Goal: Task Accomplishment & Management: Complete application form

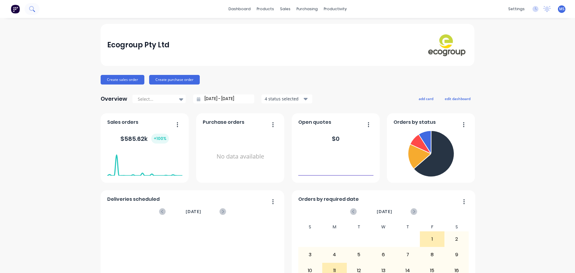
click at [33, 8] on icon at bounding box center [31, 8] width 5 height 5
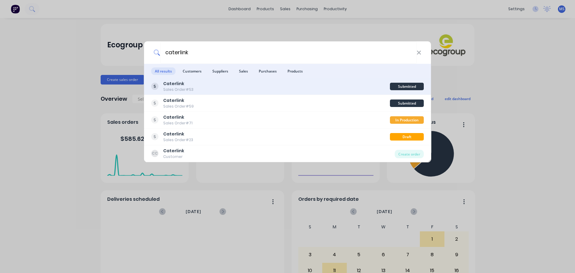
type input "caterlink"
click at [243, 90] on div "Caterlink Sales Order #53" at bounding box center [270, 87] width 239 height 12
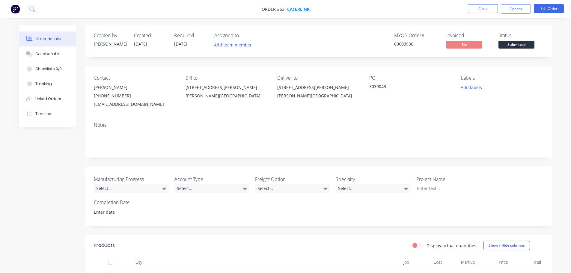
click at [294, 11] on span "Caterlink" at bounding box center [298, 9] width 22 height 6
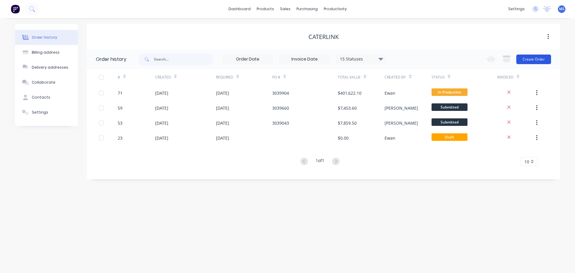
click at [528, 62] on button "Create Order" at bounding box center [534, 60] width 35 height 10
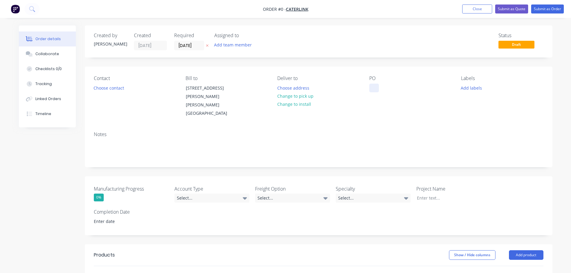
click at [378, 87] on div at bounding box center [374, 88] width 10 height 9
click at [375, 89] on div at bounding box center [374, 88] width 10 height 9
paste div
click at [386, 104] on div "Contact Choose contact [PERSON_NAME] to [STREET_ADDRESS][PERSON_NAME][PERSON_NA…" at bounding box center [318, 97] width 467 height 60
click at [468, 89] on button "Add labels" at bounding box center [472, 88] width 28 height 8
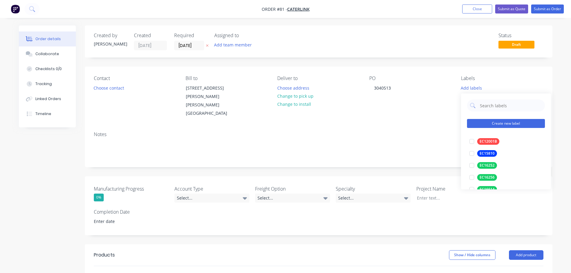
click at [503, 121] on button "Create new label" at bounding box center [506, 123] width 78 height 9
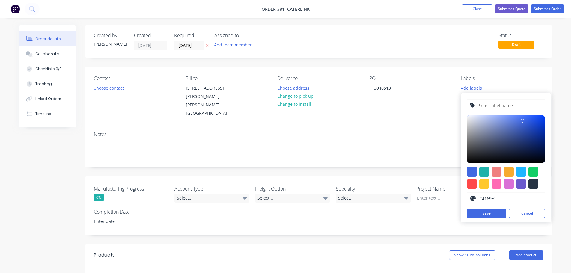
click at [495, 105] on input "text" at bounding box center [510, 105] width 64 height 11
paste input "EC16637"
type input "EC16637"
click at [539, 170] on div at bounding box center [506, 178] width 78 height 22
click at [537, 170] on div at bounding box center [533, 172] width 10 height 10
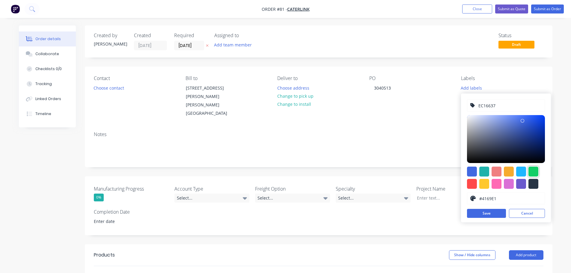
type input "#13CE66"
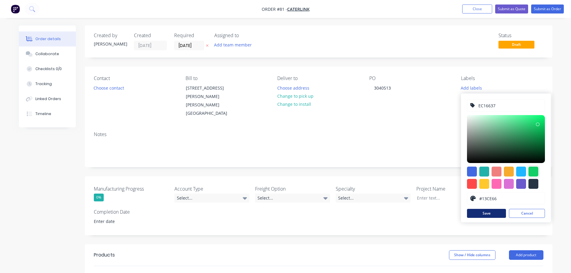
click at [491, 217] on button "Save" at bounding box center [486, 213] width 39 height 9
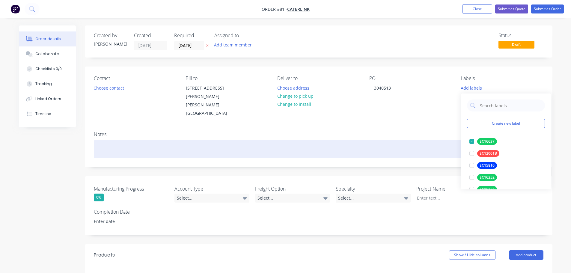
click at [412, 140] on div at bounding box center [318, 149] width 449 height 18
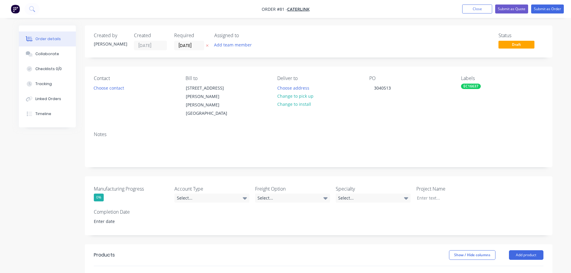
click at [426, 127] on div "Notes" at bounding box center [318, 147] width 467 height 40
drag, startPoint x: 118, startPoint y: 93, endPoint x: 116, endPoint y: 90, distance: 4.1
click at [118, 92] on div "Contact Choose contact" at bounding box center [135, 97] width 82 height 42
click at [116, 88] on button "Choose contact" at bounding box center [108, 88] width 37 height 8
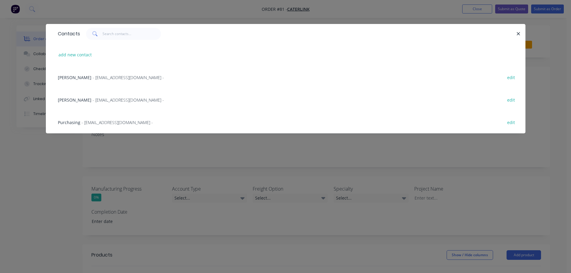
click at [93, 102] on span "- [EMAIL_ADDRESS][DOMAIN_NAME] -" at bounding box center [128, 100] width 71 height 6
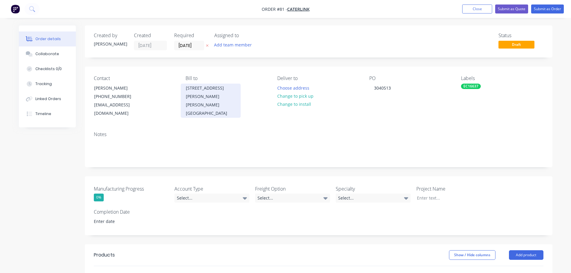
click at [197, 87] on div "[STREET_ADDRESS][PERSON_NAME]" at bounding box center [211, 92] width 50 height 17
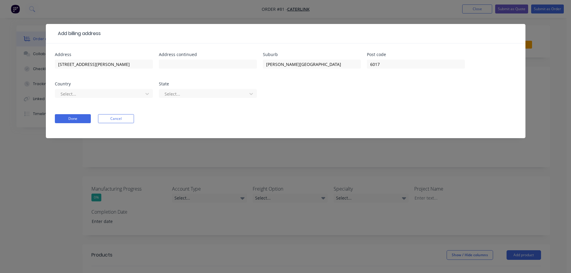
click at [278, 159] on div "Add billing address Address [STREET_ADDRESS][PERSON_NAME][PERSON_NAME] Select..…" at bounding box center [285, 136] width 571 height 273
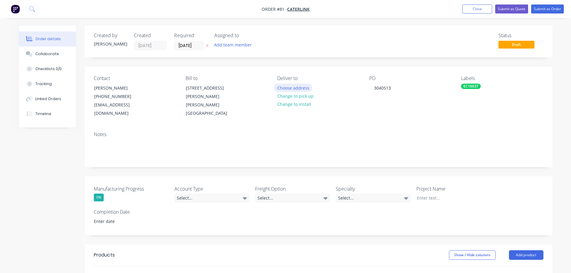
click at [304, 87] on button "Choose address" at bounding box center [293, 88] width 38 height 8
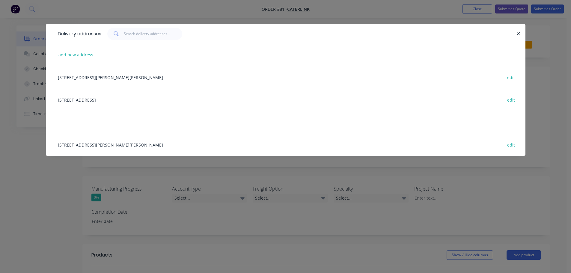
click at [109, 101] on div "[STREET_ADDRESS] edit" at bounding box center [285, 99] width 461 height 22
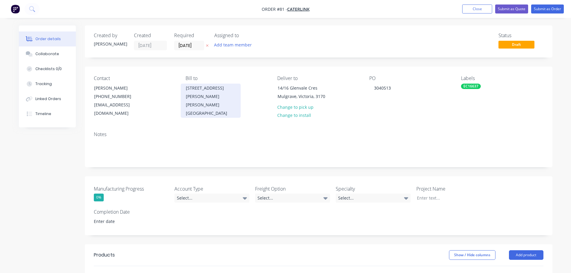
drag, startPoint x: 173, startPoint y: 96, endPoint x: 183, endPoint y: 90, distance: 11.3
click at [175, 96] on div "Contact [PERSON_NAME] [PHONE_NUMBER] [EMAIL_ADDRESS][DOMAIN_NAME]" at bounding box center [135, 97] width 82 height 42
click at [196, 87] on div "[STREET_ADDRESS][PERSON_NAME]" at bounding box center [211, 92] width 50 height 17
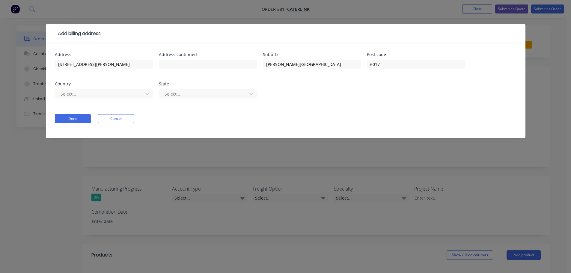
click at [331, 182] on div "Add billing address Address [STREET_ADDRESS][PERSON_NAME][PERSON_NAME] Select..…" at bounding box center [285, 136] width 571 height 273
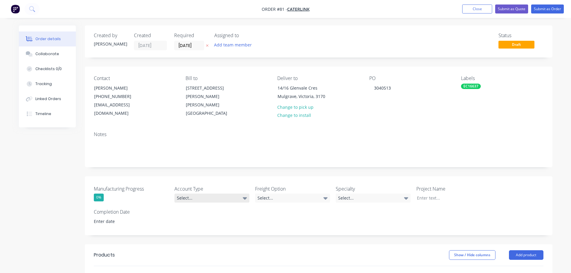
click at [203, 194] on div "Select..." at bounding box center [211, 198] width 75 height 9
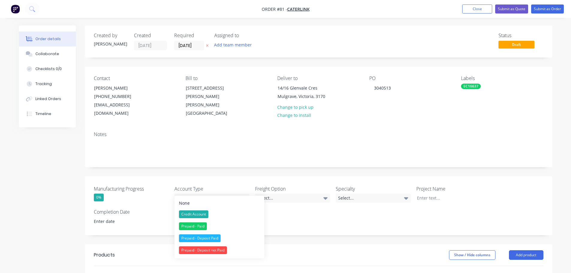
click at [202, 215] on div "Credit Account" at bounding box center [193, 214] width 29 height 8
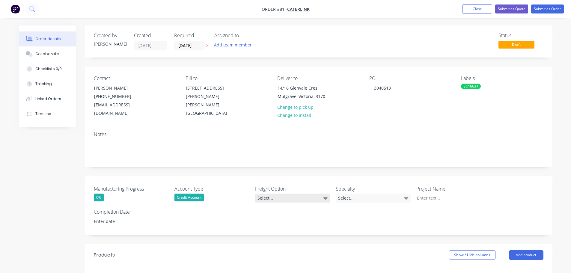
click at [274, 194] on div "Select..." at bounding box center [292, 198] width 75 height 9
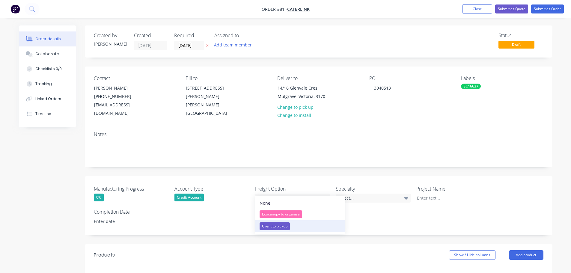
click at [297, 225] on button "Client to pickup" at bounding box center [300, 226] width 90 height 12
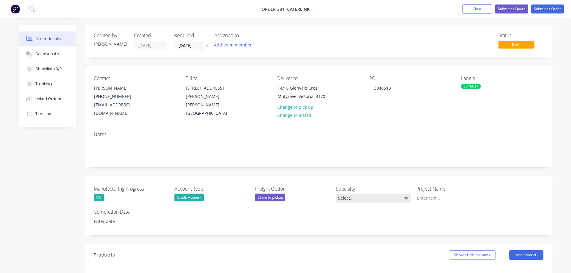
click at [352, 194] on div "Select..." at bounding box center [373, 198] width 75 height 9
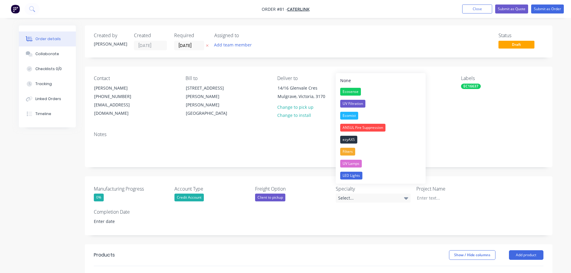
click at [505, 156] on div "Notes" at bounding box center [318, 147] width 467 height 40
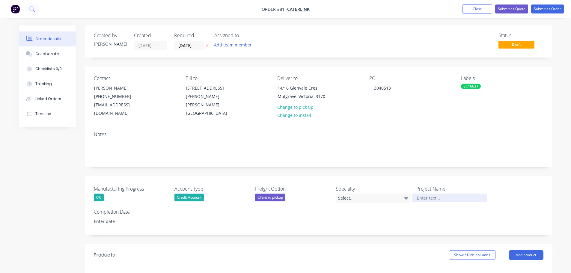
click at [446, 194] on div at bounding box center [449, 198] width 75 height 9
click at [421, 194] on div at bounding box center [449, 198] width 75 height 9
paste div
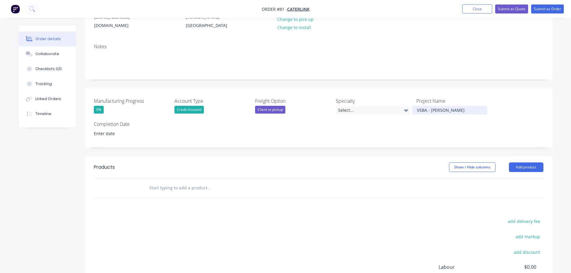
scroll to position [90, 0]
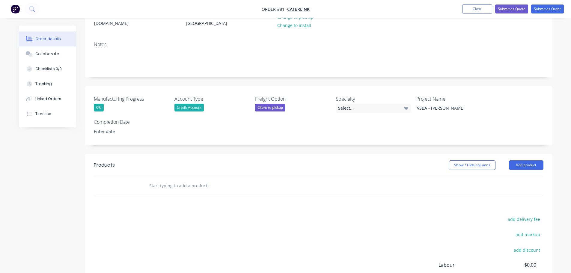
drag, startPoint x: 366, startPoint y: 152, endPoint x: 370, endPoint y: 153, distance: 4.1
click at [367, 160] on div "Show / Hide columns Add product" at bounding box center [366, 165] width 354 height 10
click at [515, 160] on button "Add product" at bounding box center [526, 165] width 34 height 10
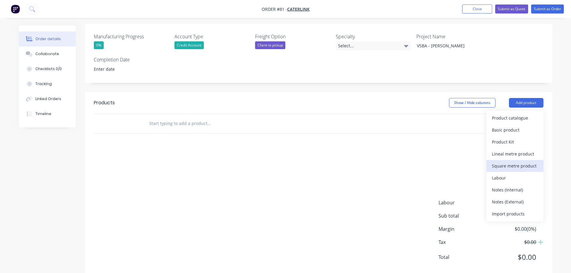
scroll to position [157, 0]
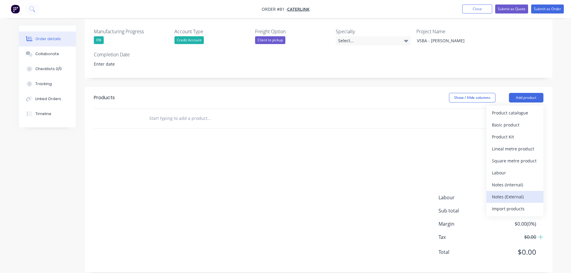
click at [510, 192] on div "Notes (External)" at bounding box center [515, 196] width 46 height 9
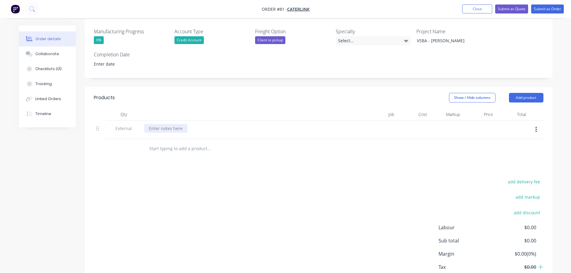
click at [167, 124] on div at bounding box center [165, 128] width 43 height 9
click at [215, 185] on div "add delivery fee add markup add discount Labour $0.00 Sub total $0.00 Margin $0…" at bounding box center [318, 236] width 449 height 116
click at [523, 93] on button "Add product" at bounding box center [526, 98] width 34 height 10
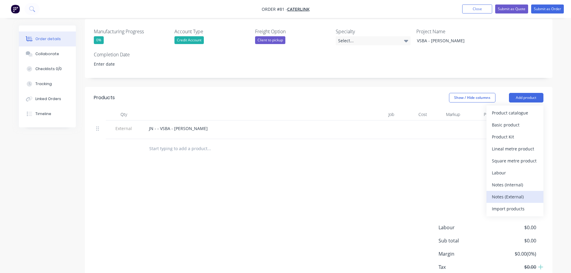
click at [510, 192] on div "Notes (External)" at bounding box center [515, 196] width 46 height 9
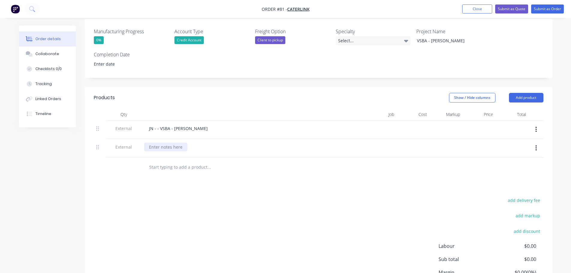
drag, startPoint x: 143, startPoint y: 141, endPoint x: 155, endPoint y: 140, distance: 11.7
click at [144, 141] on div at bounding box center [247, 148] width 210 height 19
click at [156, 143] on div at bounding box center [165, 147] width 43 height 9
paste div
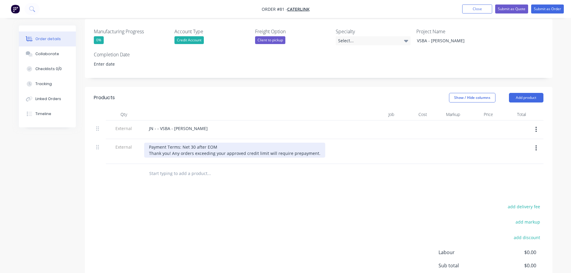
click at [313, 144] on div "Payment Terms: Net 30 after EOM Thank you! Any orders exceeding your approved c…" at bounding box center [234, 150] width 181 height 15
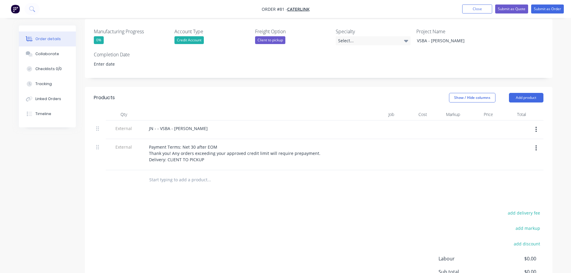
click at [307, 174] on div at bounding box center [234, 180] width 180 height 12
click at [531, 93] on button "Add product" at bounding box center [526, 98] width 34 height 10
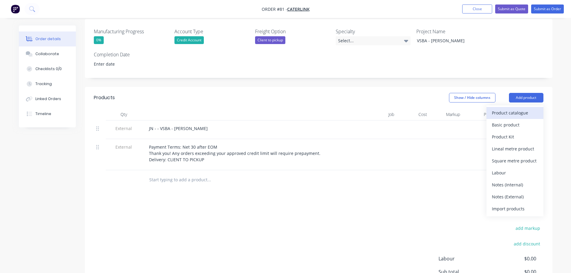
click at [514, 108] on div "Product catalogue" at bounding box center [515, 112] width 46 height 9
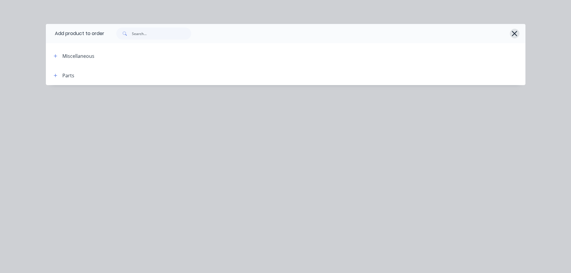
click at [512, 34] on icon "button" at bounding box center [514, 33] width 6 height 8
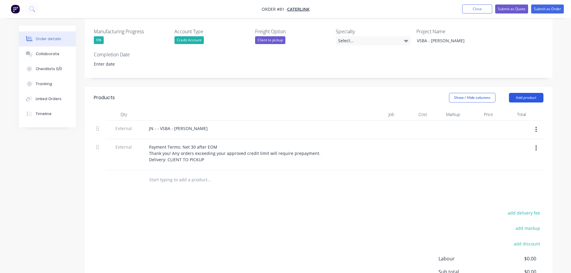
click at [520, 93] on button "Add product" at bounding box center [526, 98] width 34 height 10
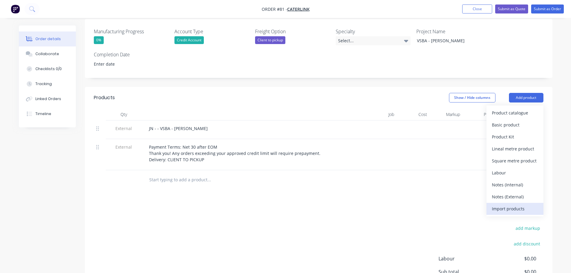
click at [522, 205] on div "Import products" at bounding box center [515, 208] width 46 height 9
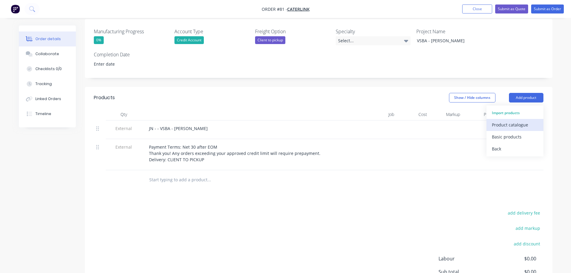
click at [508, 120] on div "Product catalogue" at bounding box center [515, 124] width 46 height 9
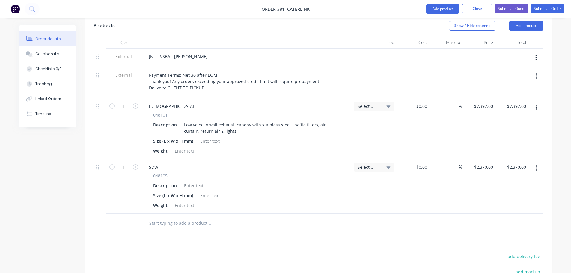
scroll to position [240, 0]
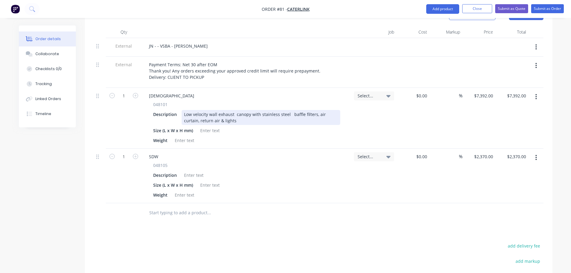
click at [229, 112] on div "Low velocity wall exhaust canopy with stainless steel baffle filters, air curta…" at bounding box center [261, 117] width 159 height 15
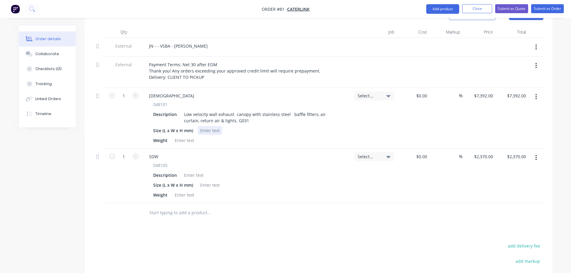
click at [213, 126] on div at bounding box center [210, 130] width 24 height 9
paste div
click at [189, 136] on div at bounding box center [184, 140] width 24 height 9
paste div
click at [195, 171] on div at bounding box center [194, 175] width 24 height 9
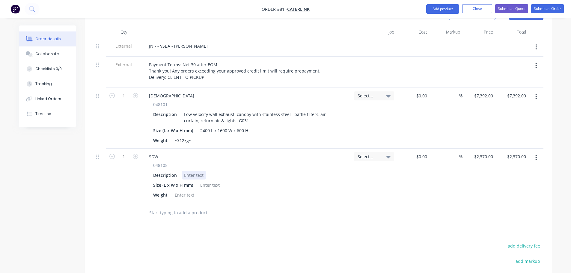
paste div
click at [206, 181] on div at bounding box center [210, 185] width 24 height 9
paste div
drag, startPoint x: 182, startPoint y: 186, endPoint x: 233, endPoint y: 199, distance: 52.0
click at [182, 191] on div at bounding box center [184, 195] width 24 height 9
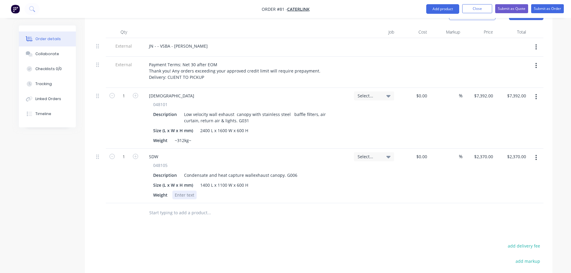
paste div
drag, startPoint x: 244, startPoint y: 203, endPoint x: 259, endPoint y: 204, distance: 14.7
click at [245, 207] on input "text" at bounding box center [209, 213] width 120 height 12
click at [255, 171] on div "Condensate and heat capture wallexhaust canopy. G006" at bounding box center [241, 175] width 118 height 9
click at [254, 171] on div "Condensate and heat capture wallexhaust canopy. G006" at bounding box center [241, 175] width 118 height 9
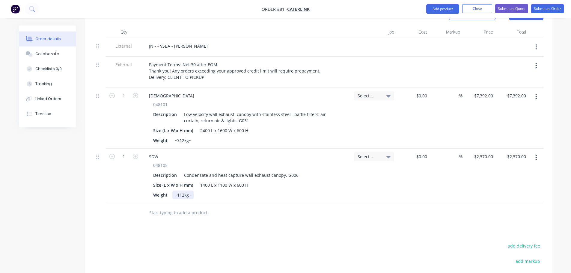
click at [298, 191] on div "Weight ~112kg~" at bounding box center [245, 195] width 189 height 9
click at [325, 215] on div "Products Show / Hide columns Add product Qty Job Cost Markup Price Total Extern…" at bounding box center [318, 185] width 467 height 362
click at [296, 171] on div "Condensate and heat capture wall exhaust canopy. G006" at bounding box center [241, 175] width 119 height 9
click at [337, 218] on div "Products Show / Hide columns Add product Qty Job Cost Markup Price Total Extern…" at bounding box center [318, 185] width 467 height 362
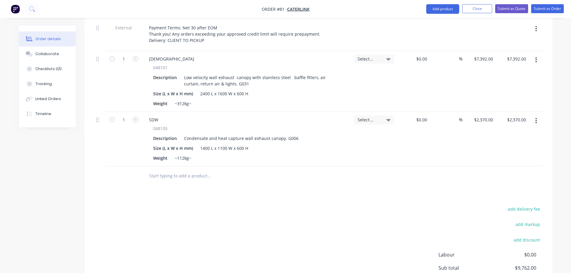
scroll to position [330, 0]
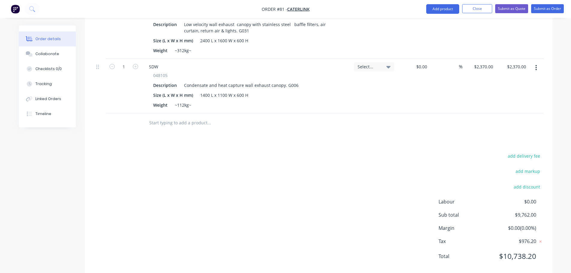
click at [318, 166] on div "add delivery fee add markup add discount Labour $0.00 Sub total $9,762.00 Margi…" at bounding box center [318, 210] width 449 height 116
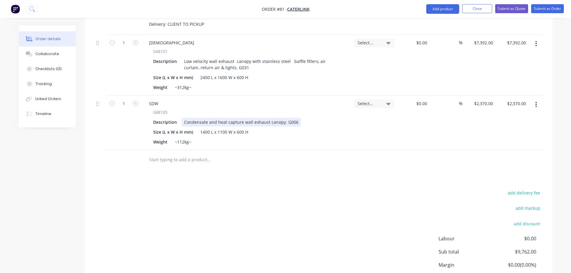
scroll to position [270, 0]
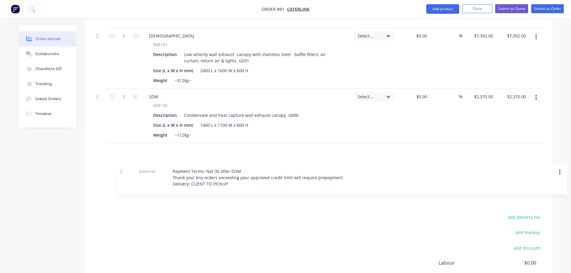
drag, startPoint x: 97, startPoint y: 27, endPoint x: 112, endPoint y: 155, distance: 129.4
click at [112, 156] on div "External JN - - VSBA - [PERSON_NAME] External Payment Terms: Net 30 after EOM T…" at bounding box center [318, 91] width 449 height 165
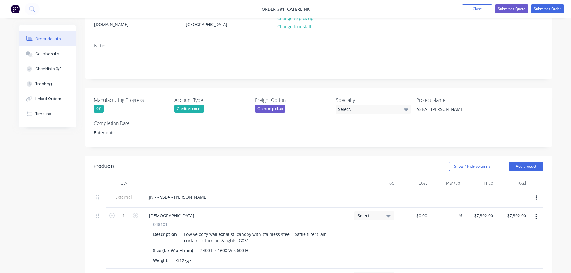
scroll to position [0, 0]
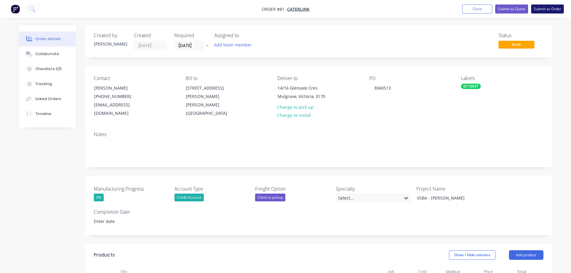
click at [545, 8] on button "Submit as Order" at bounding box center [547, 8] width 33 height 9
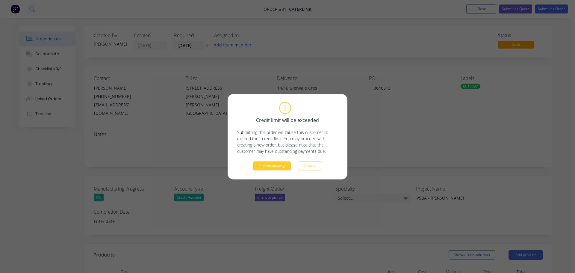
click at [283, 164] on button "Submit anyway" at bounding box center [272, 165] width 38 height 9
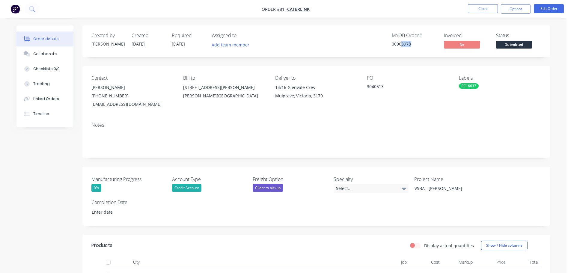
drag, startPoint x: 413, startPoint y: 43, endPoint x: 402, endPoint y: 45, distance: 11.7
click at [402, 45] on div "00003978" at bounding box center [414, 44] width 45 height 6
copy div "3978"
click at [542, 7] on button "Edit Order" at bounding box center [549, 8] width 30 height 9
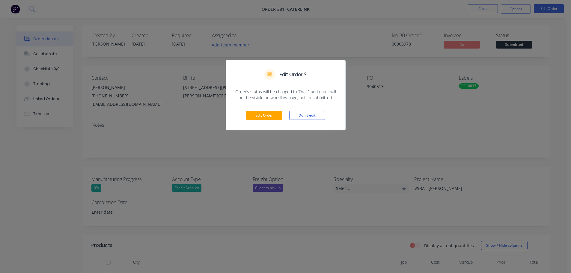
click at [244, 108] on div "Edit Order Don't edit" at bounding box center [285, 115] width 119 height 29
click at [254, 114] on button "Edit Order" at bounding box center [264, 115] width 36 height 9
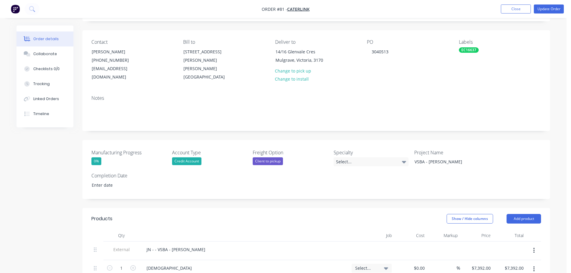
scroll to position [120, 0]
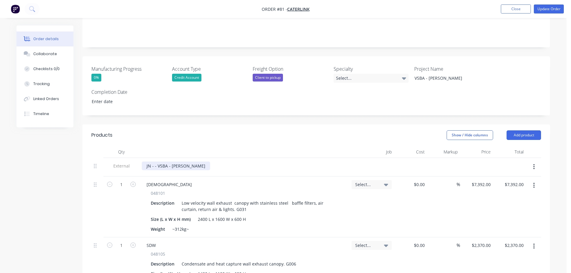
click at [168, 162] on div "JN - - VSBA - [PERSON_NAME]" at bounding box center [176, 166] width 68 height 9
click at [156, 162] on div "JN - - VSBA - [PERSON_NAME]" at bounding box center [176, 166] width 68 height 9
click at [155, 162] on div "JN - - VSBA - [PERSON_NAME]" at bounding box center [176, 166] width 68 height 9
paste div
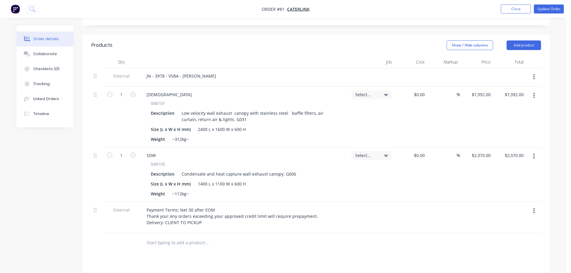
click at [365, 91] on span "Select..." at bounding box center [366, 94] width 23 height 6
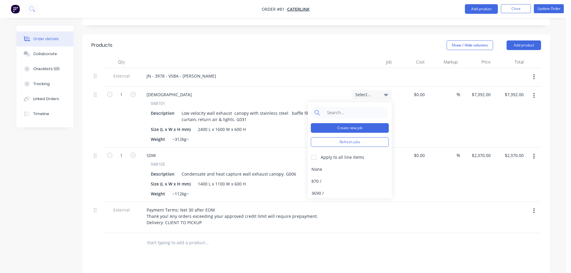
scroll to position [240, 0]
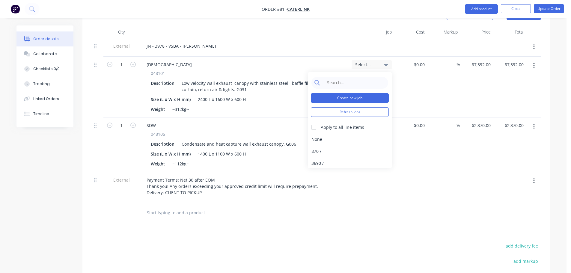
click at [356, 93] on button "Create new job" at bounding box center [350, 98] width 78 height 10
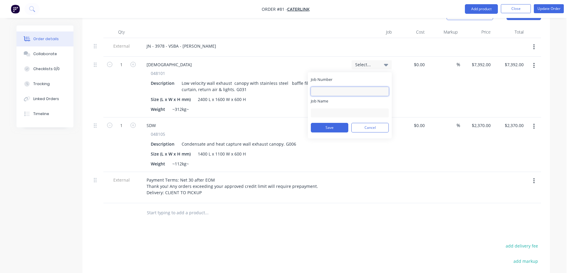
click at [339, 87] on input "Job Number" at bounding box center [350, 91] width 78 height 9
paste input "3978"
type input "3978"
click at [343, 108] on input "Job Name" at bounding box center [350, 112] width 78 height 9
type input "VSBA - [PERSON_NAME]"
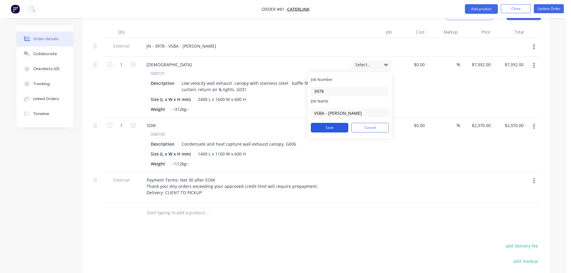
click at [334, 123] on button "Save" at bounding box center [329, 128] width 37 height 10
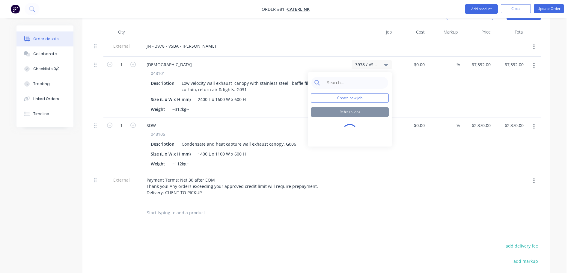
click at [399, 73] on div "$0.00 $0.00" at bounding box center [410, 87] width 33 height 61
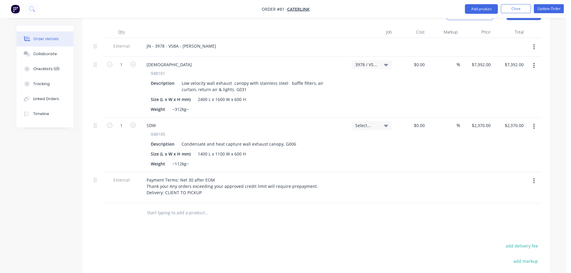
click at [373, 122] on span "Select..." at bounding box center [366, 125] width 23 height 6
click at [369, 138] on input at bounding box center [354, 144] width 61 height 12
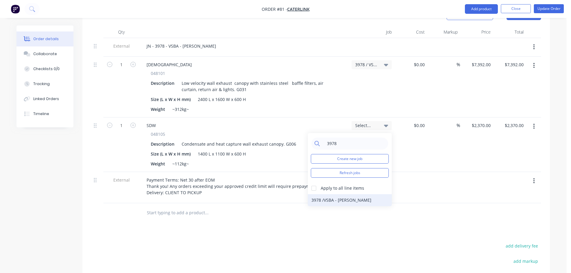
type input "3978"
drag, startPoint x: 322, startPoint y: 189, endPoint x: 325, endPoint y: 187, distance: 3.7
click at [322, 194] on div "3978 / VSBA - [PERSON_NAME]" at bounding box center [350, 200] width 84 height 12
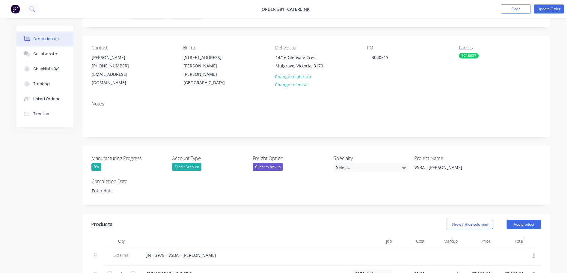
scroll to position [0, 0]
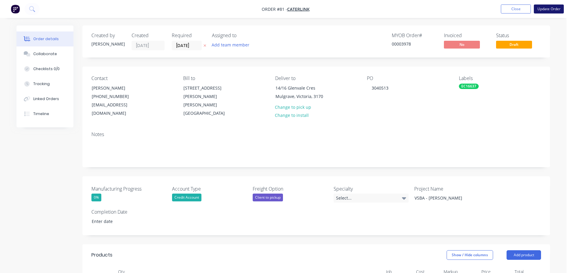
click at [549, 13] on button "Update Order" at bounding box center [549, 8] width 30 height 9
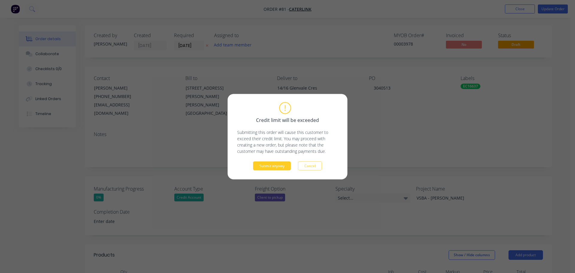
click at [275, 165] on button "Submit anyway" at bounding box center [272, 165] width 38 height 9
